Goal: Navigation & Orientation: Understand site structure

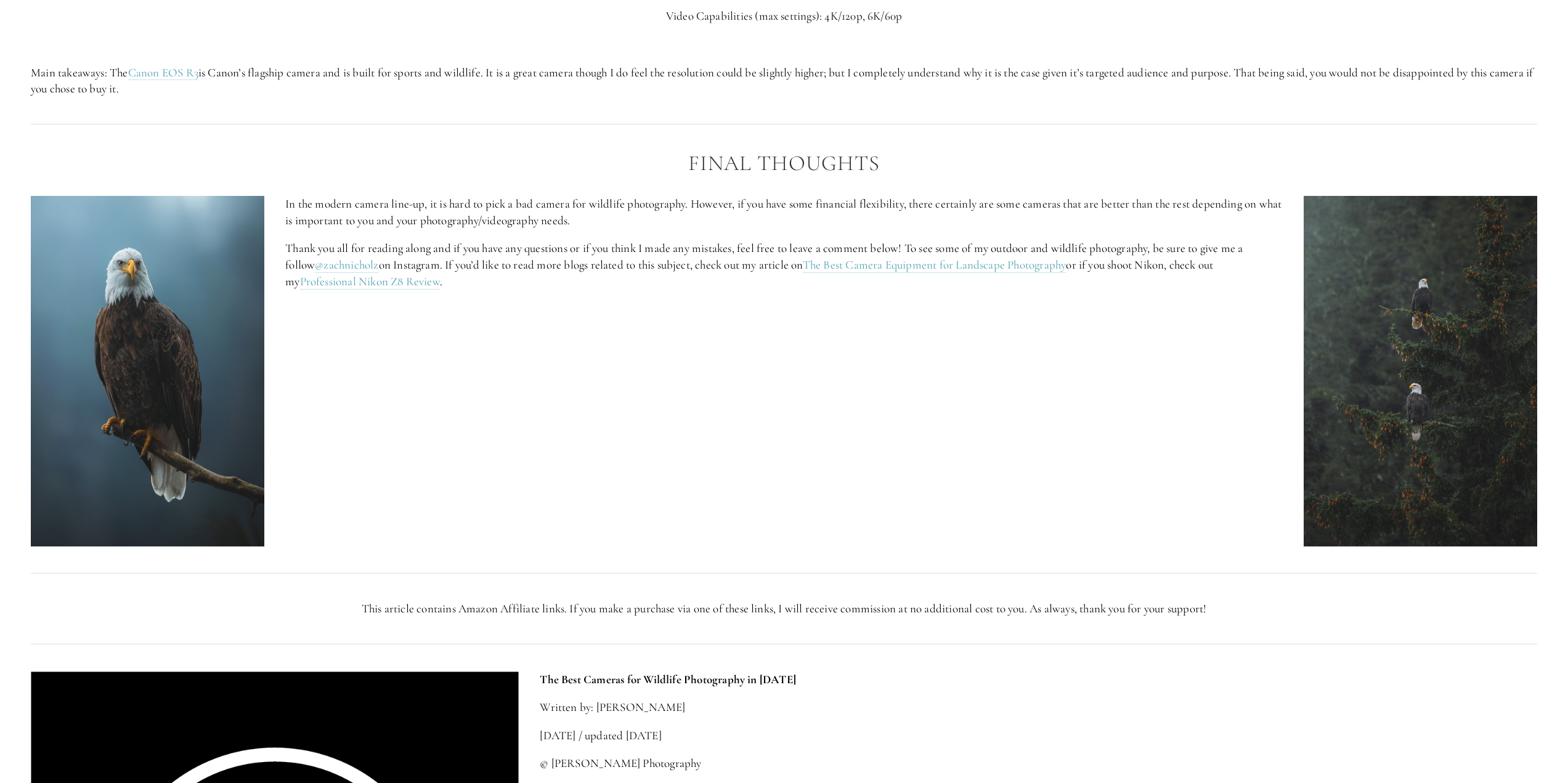
scroll to position [5545, 0]
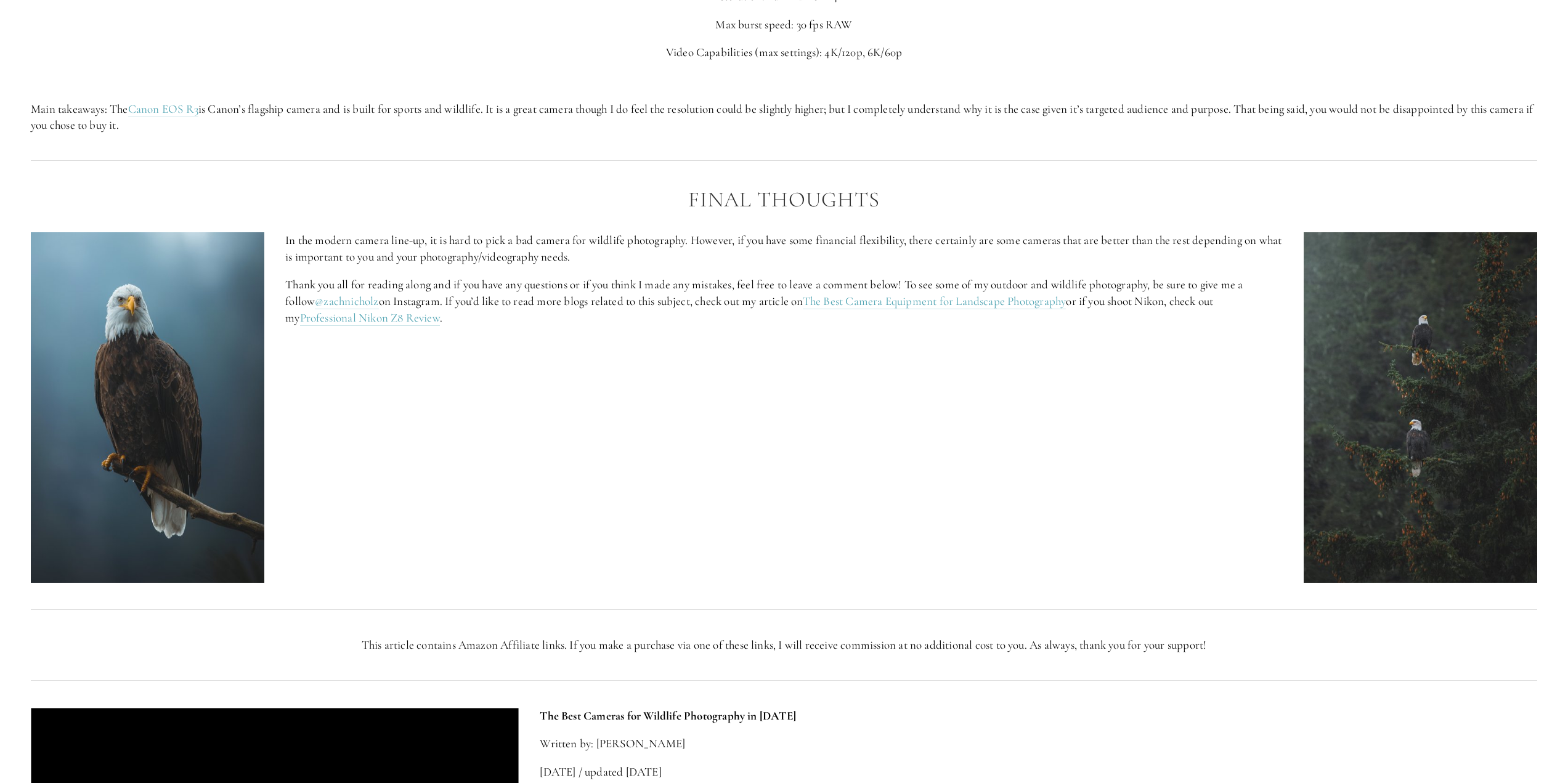
drag, startPoint x: 703, startPoint y: 410, endPoint x: 695, endPoint y: 413, distance: 8.5
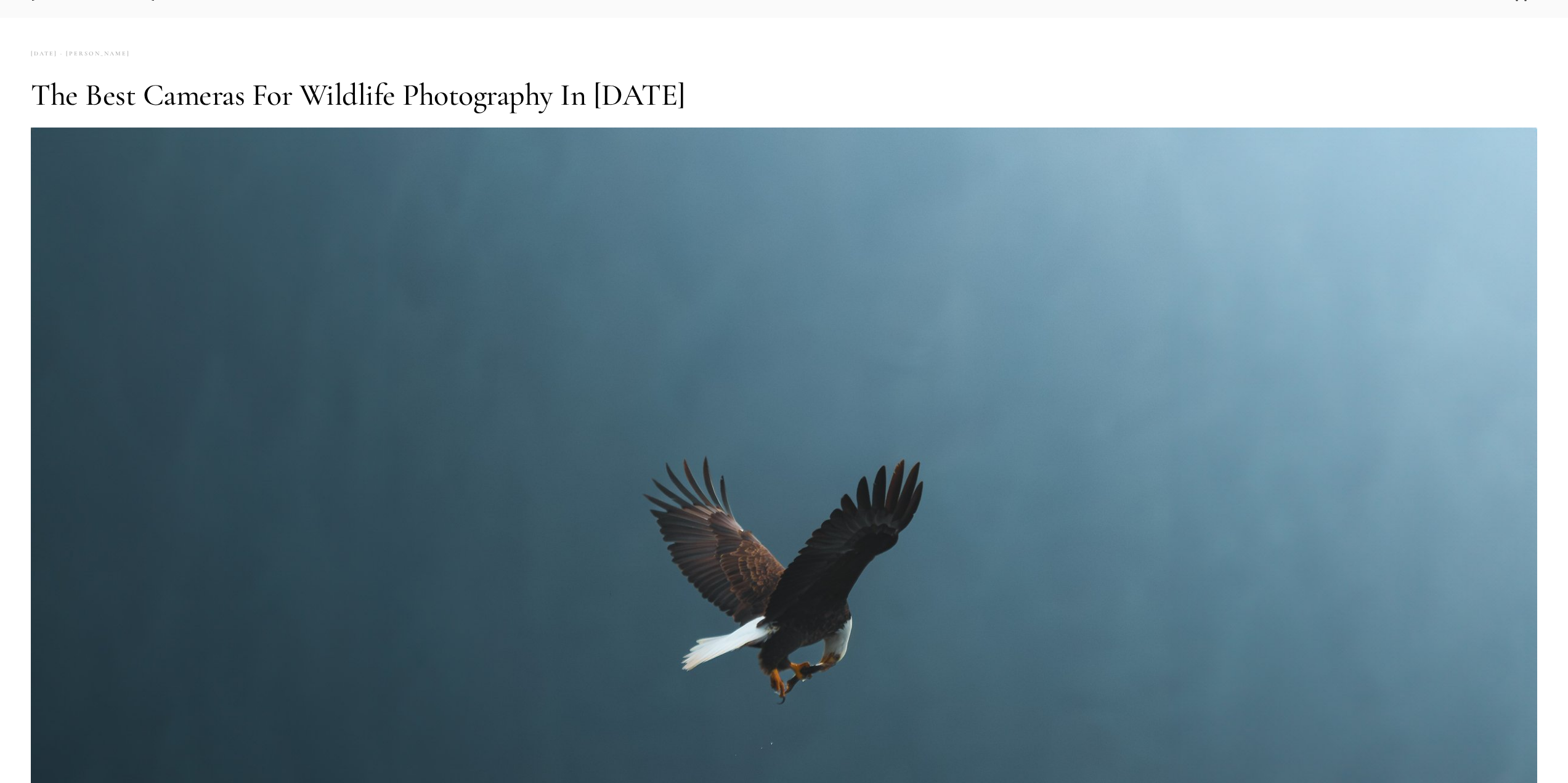
scroll to position [0, 0]
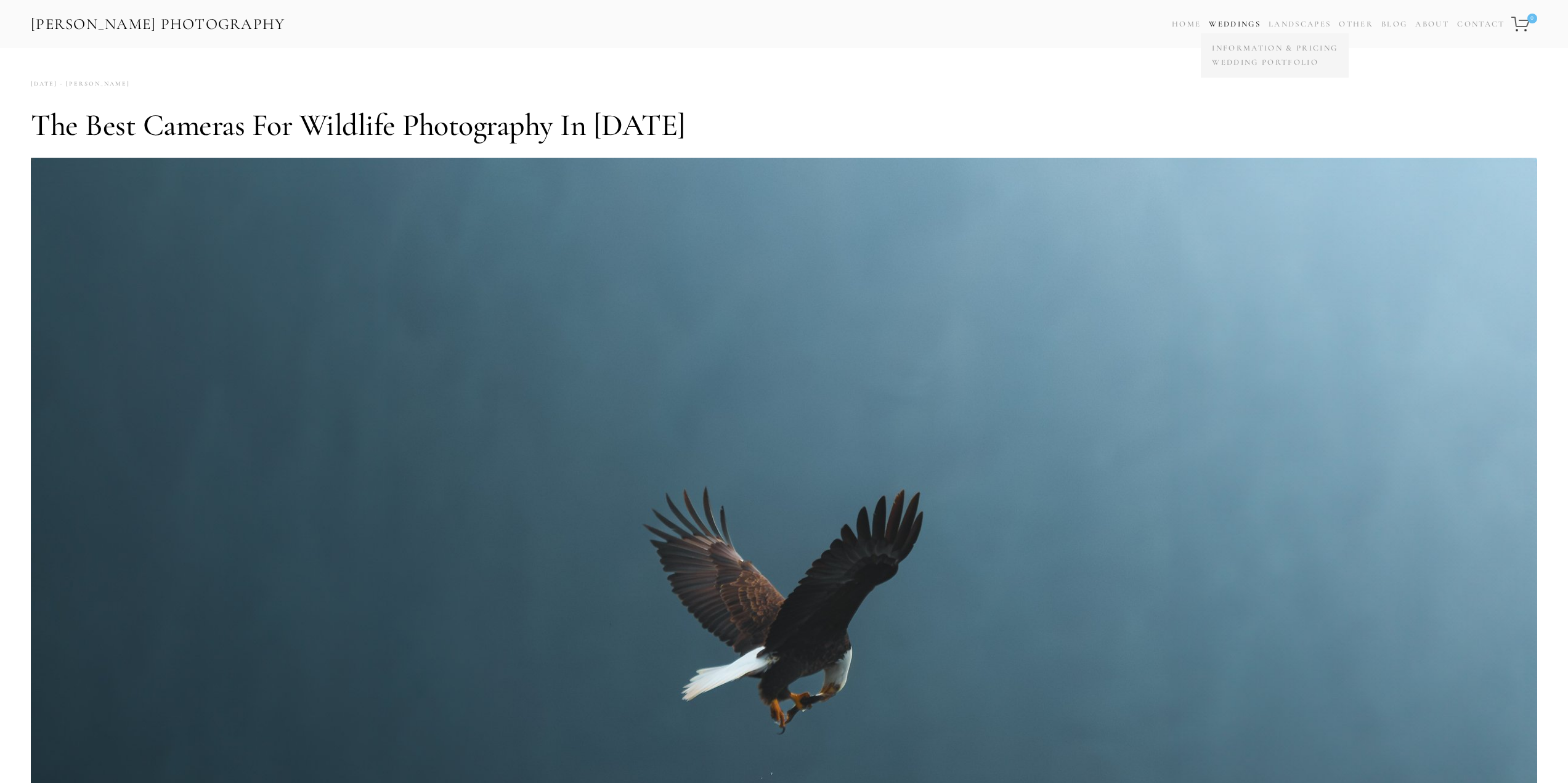
click at [1235, 22] on link "Weddings" at bounding box center [1235, 24] width 52 height 10
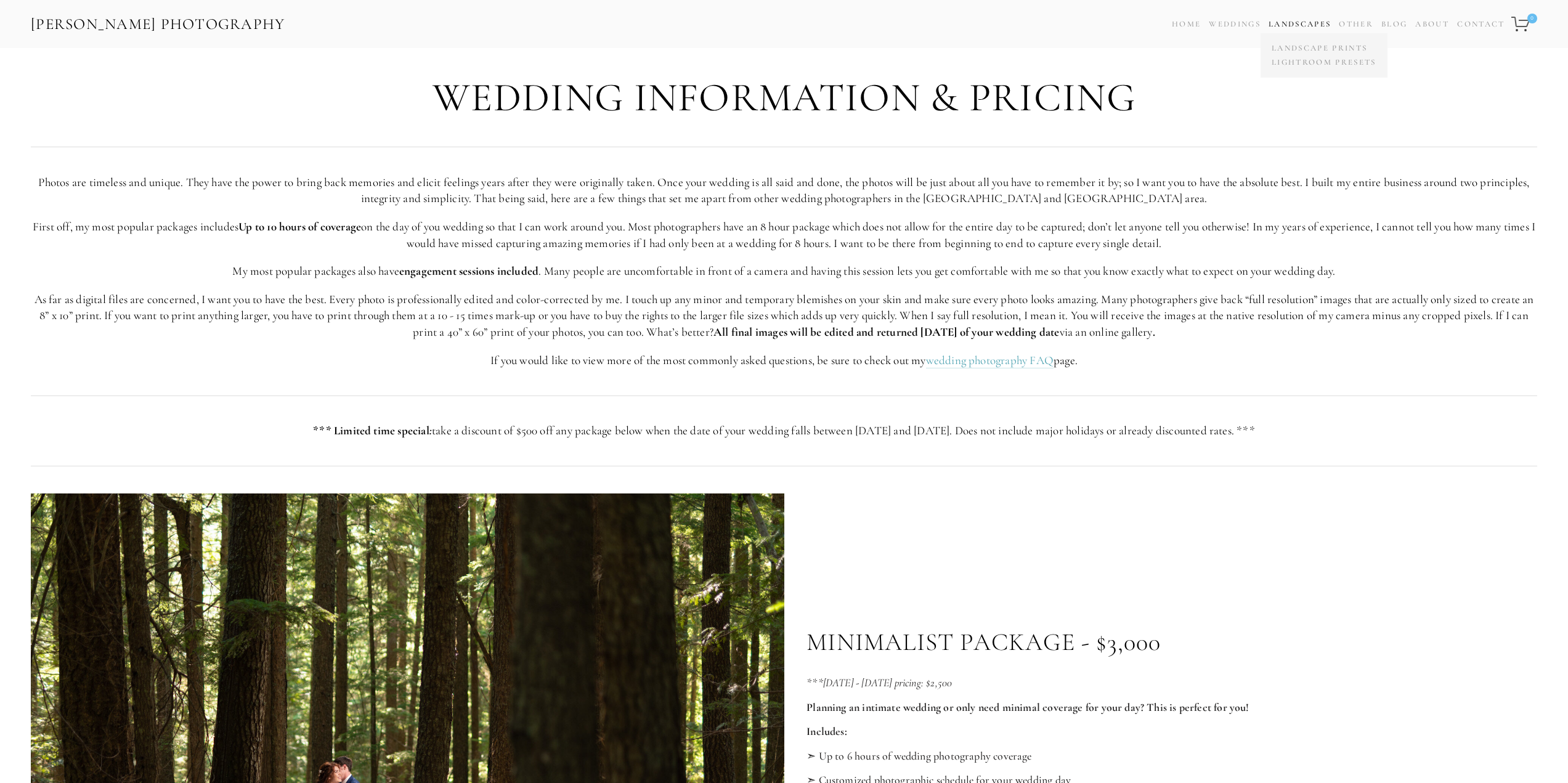
click at [1308, 21] on link "Landscapes" at bounding box center [1299, 24] width 62 height 10
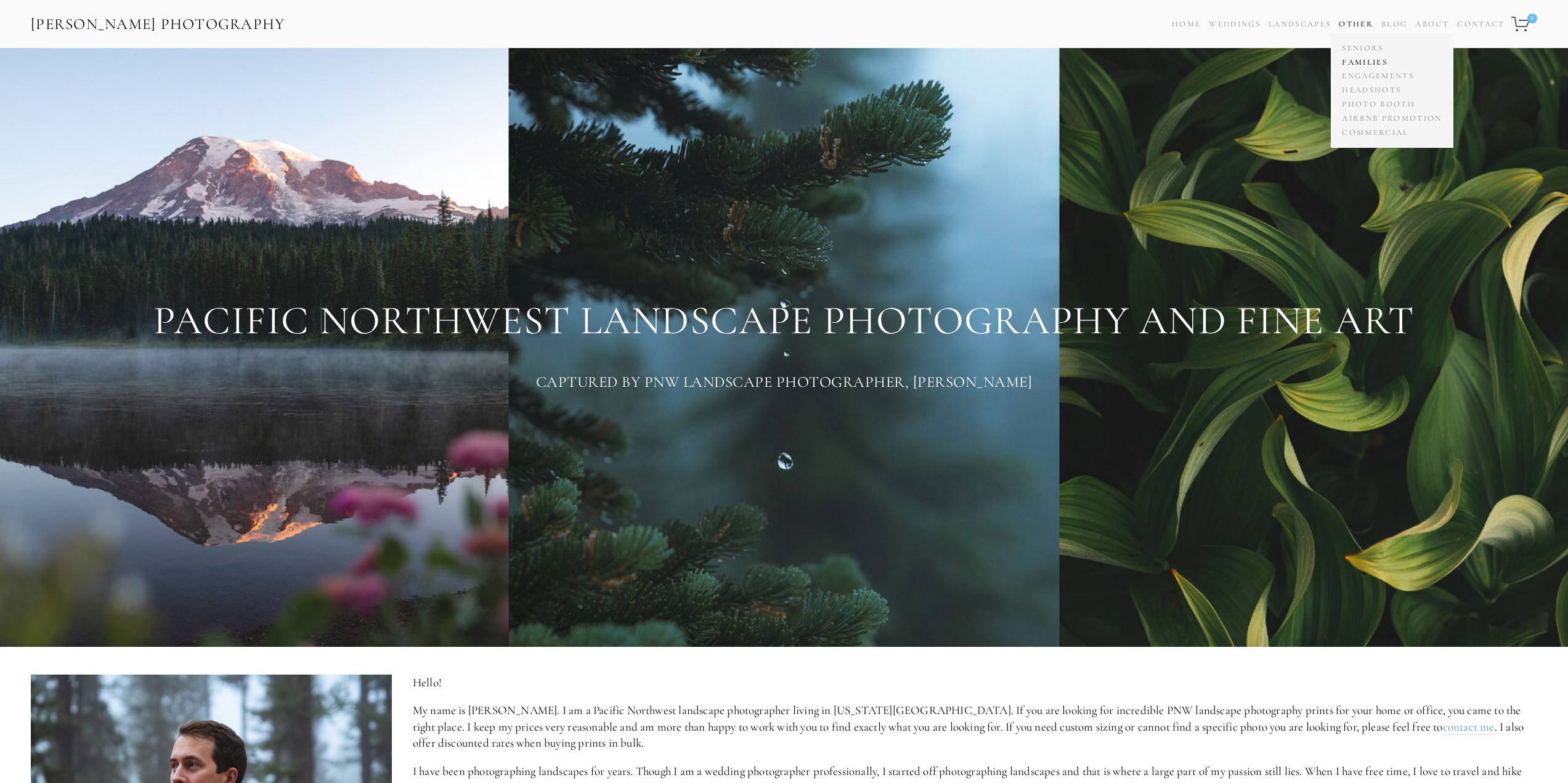
click at [1383, 62] on link "Families" at bounding box center [1391, 62] width 106 height 14
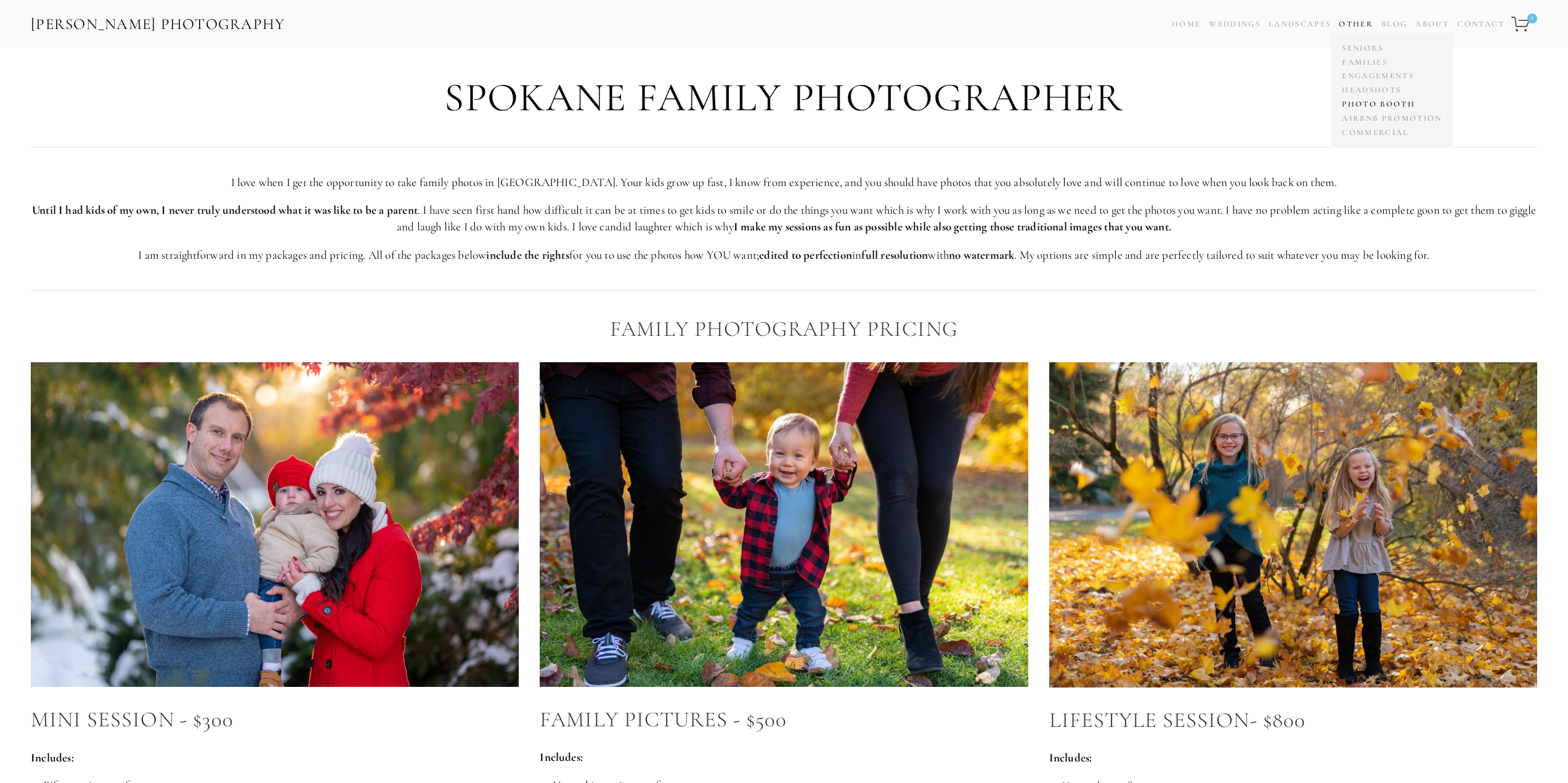
click at [1389, 107] on link "Photo Booth" at bounding box center [1391, 105] width 106 height 14
